Goal: Book appointment/travel/reservation

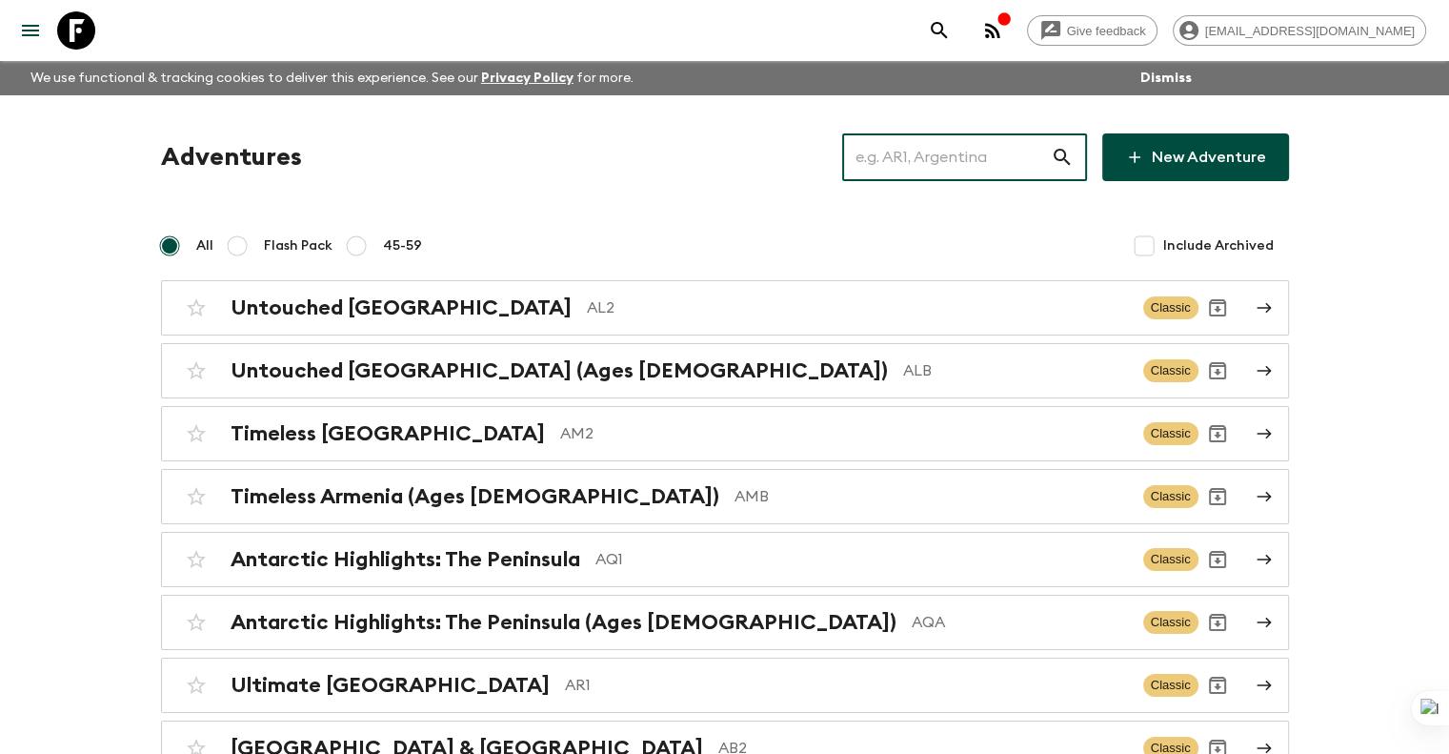
click at [973, 155] on input "text" at bounding box center [946, 157] width 209 height 53
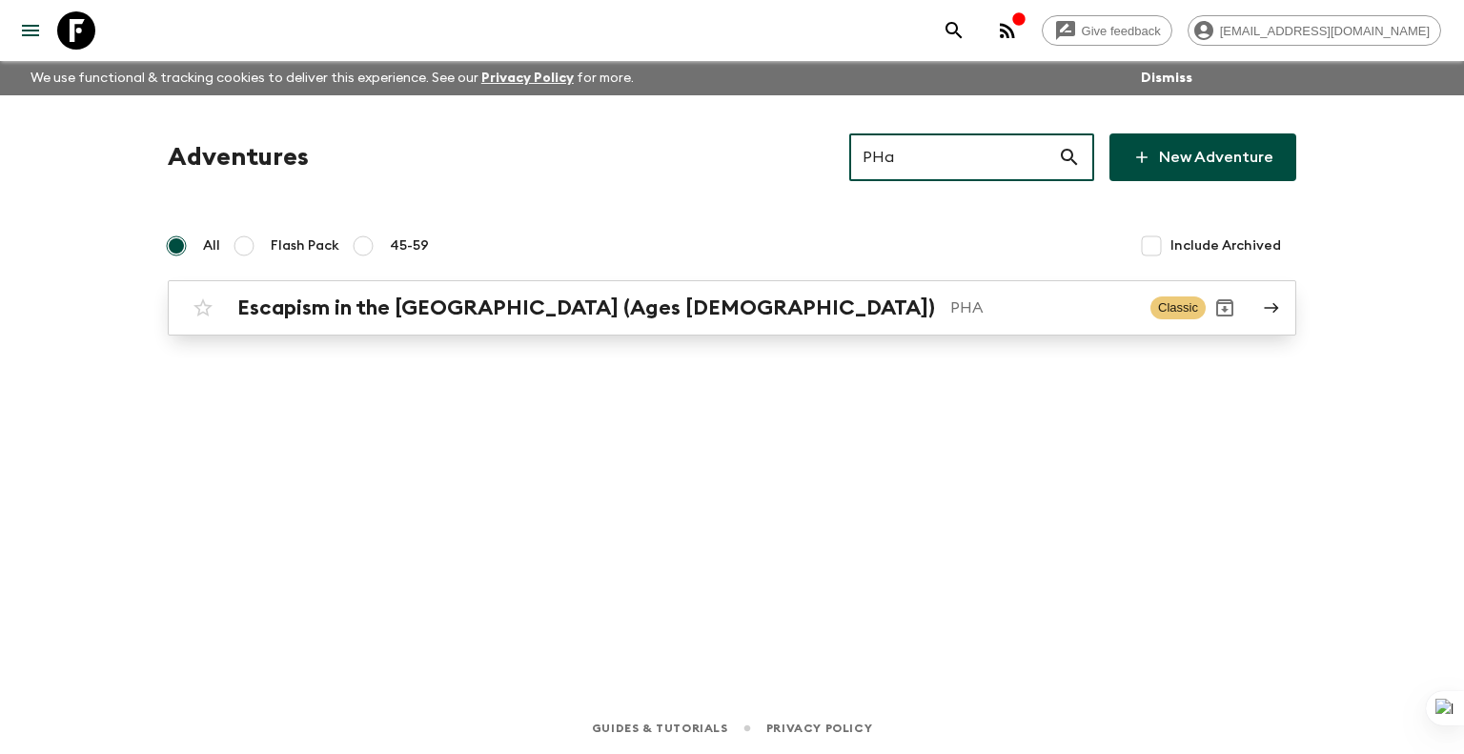
type input "PHa"
click at [950, 311] on p "PHA" at bounding box center [1042, 307] width 185 height 23
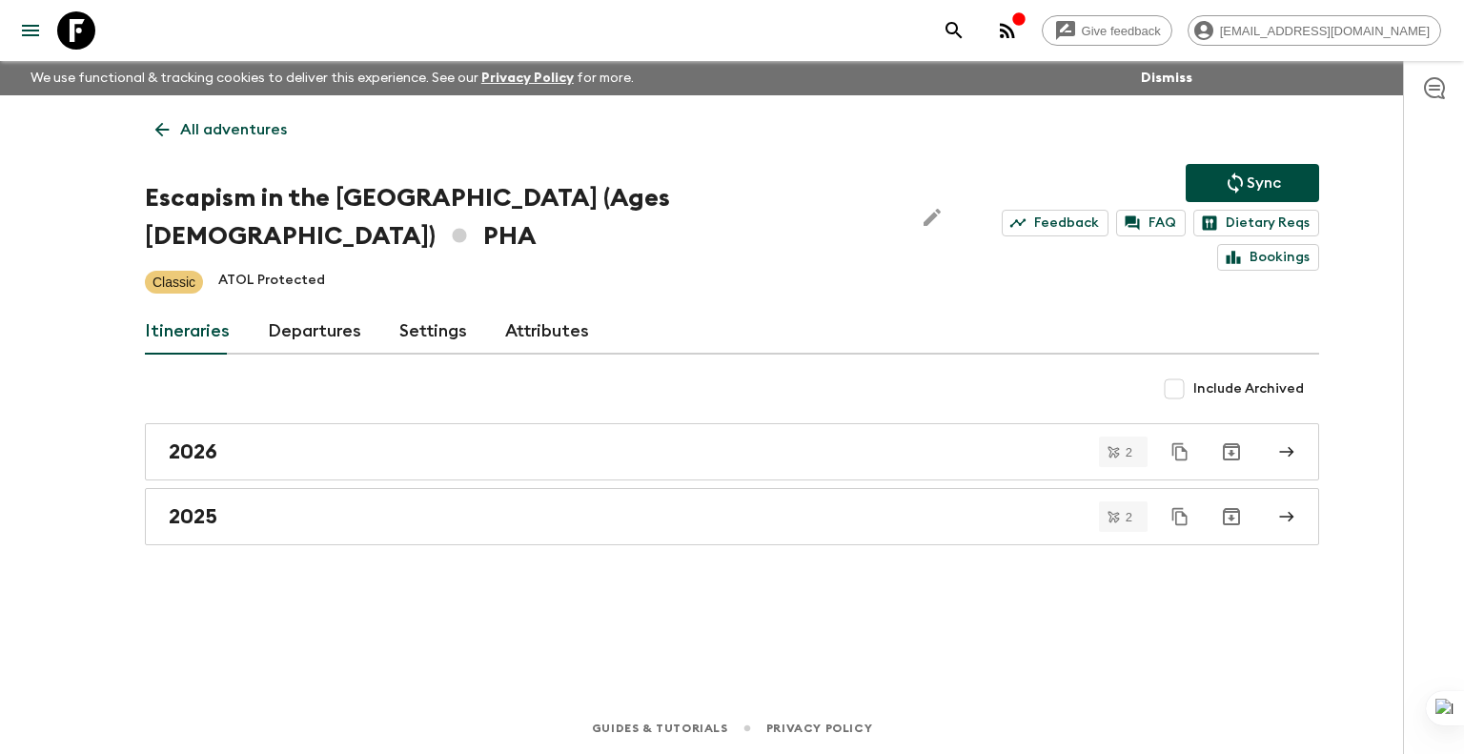
click at [332, 309] on link "Departures" at bounding box center [314, 332] width 93 height 46
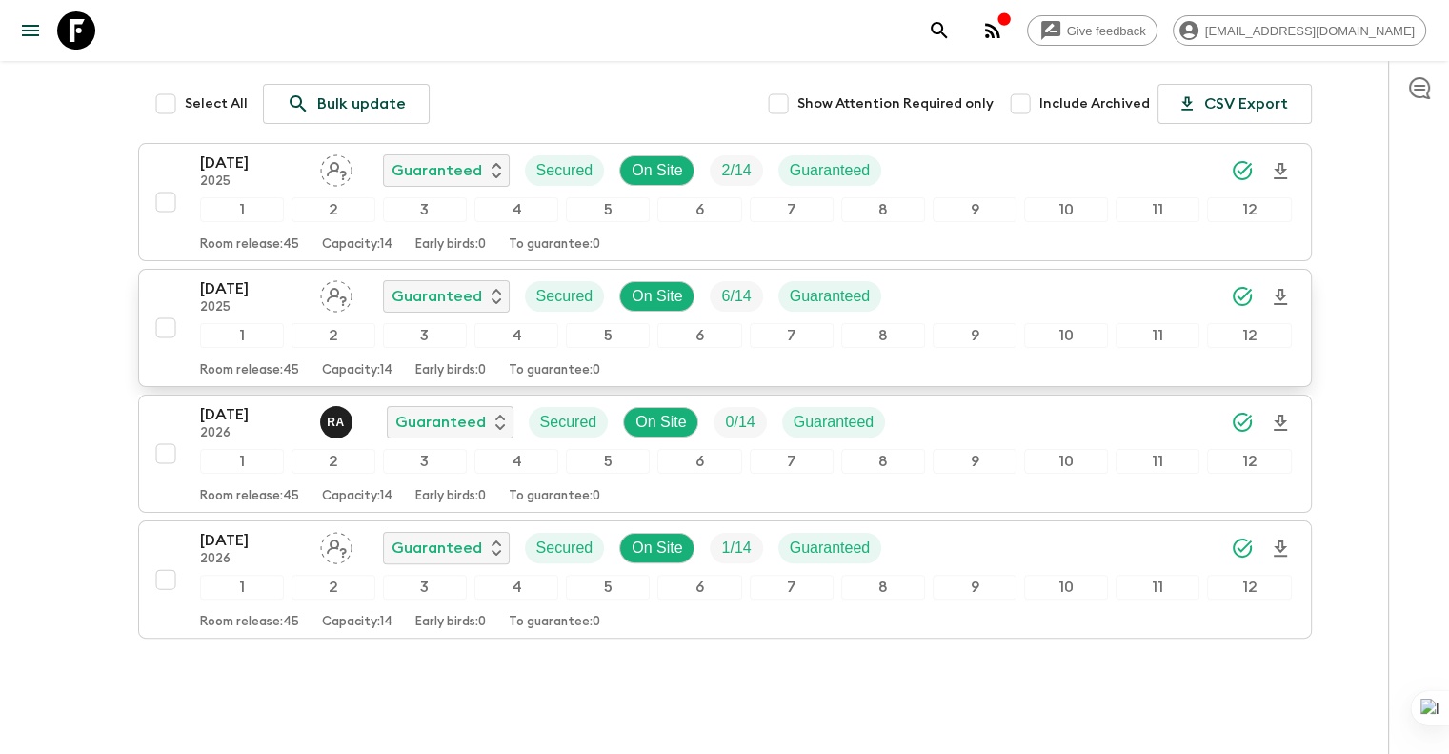
scroll to position [374, 0]
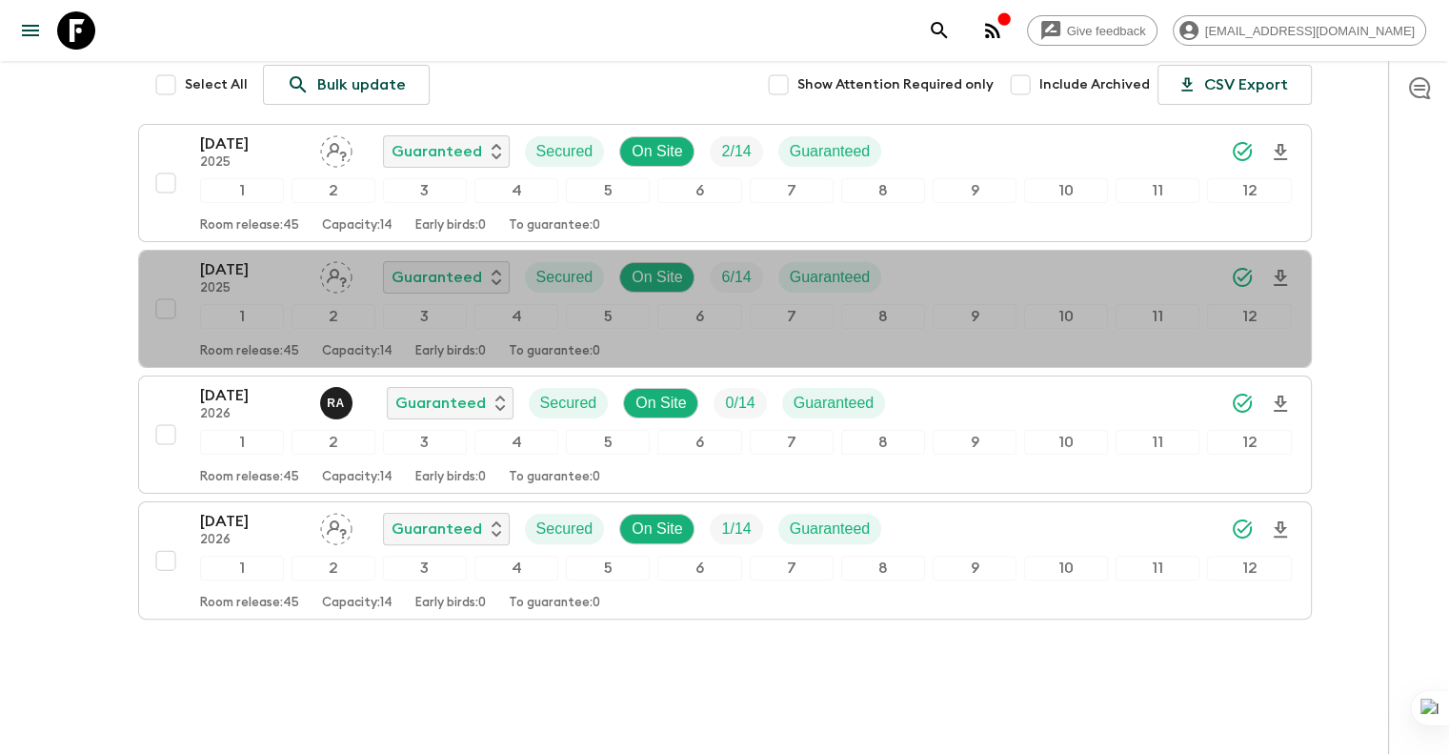
click at [204, 281] on p "2025" at bounding box center [252, 288] width 105 height 15
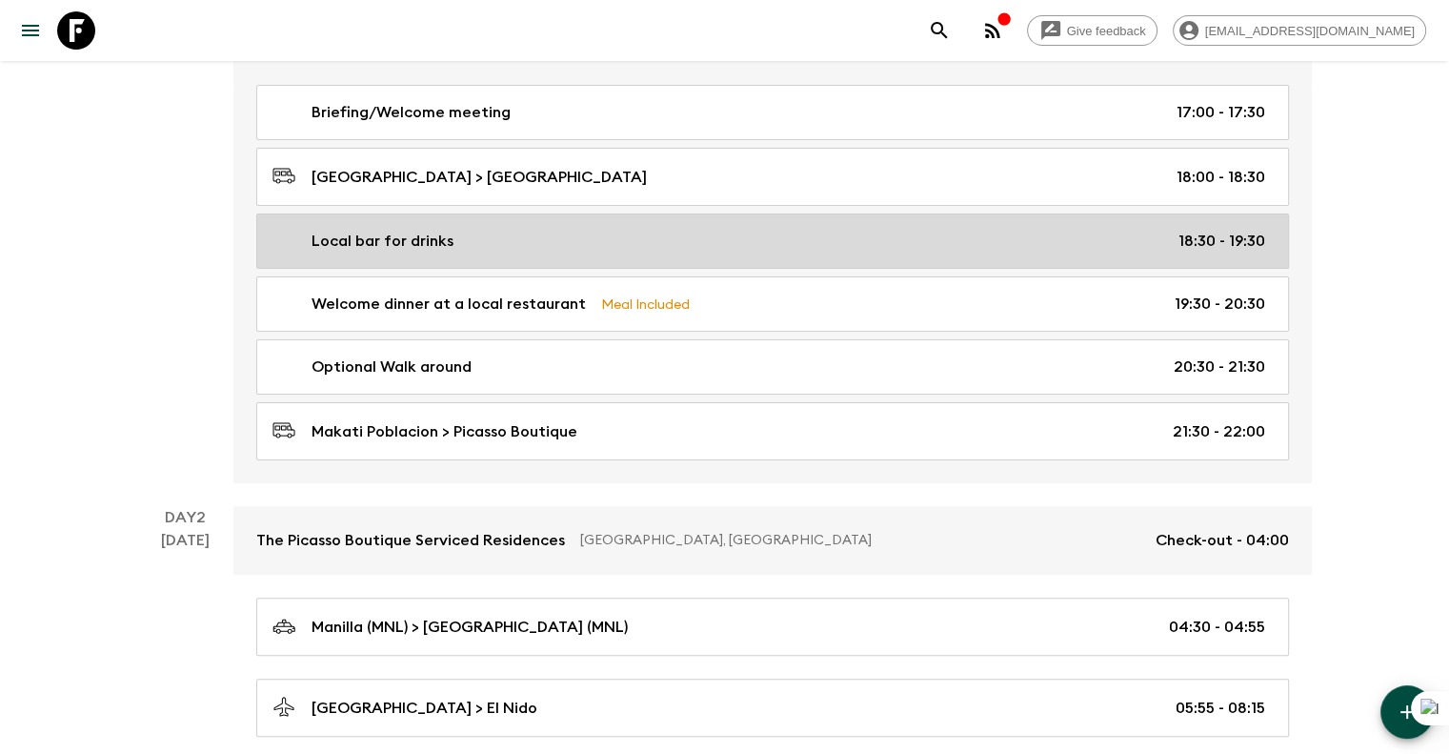
scroll to position [286, 0]
